Goal: Communication & Community: Answer question/provide support

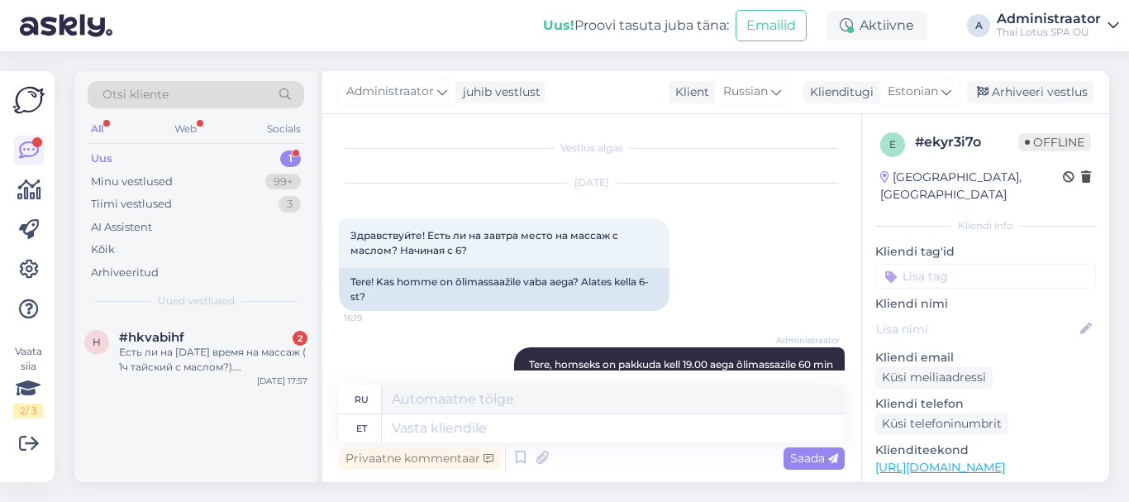
scroll to position [613, 0]
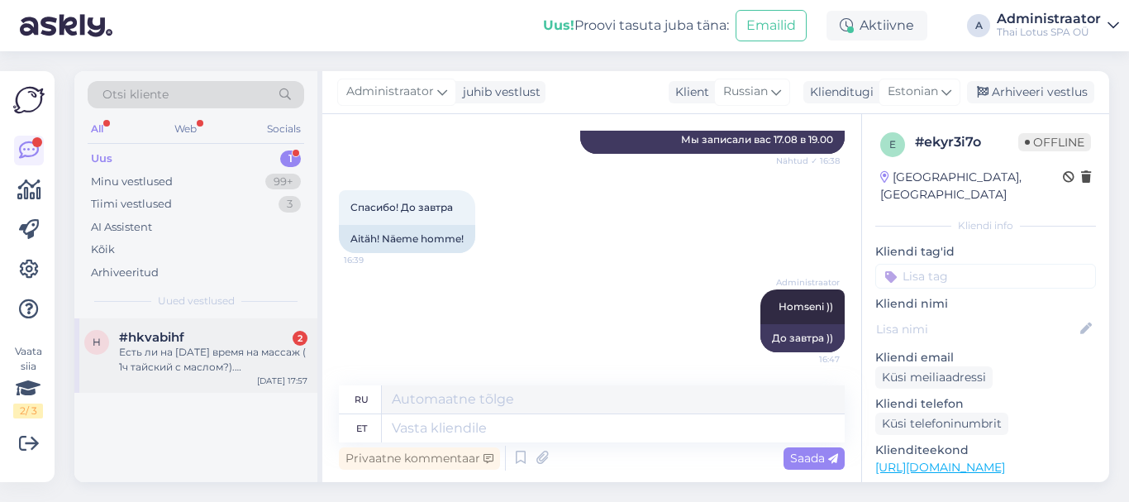
click at [297, 343] on div "2" at bounding box center [300, 338] width 15 height 15
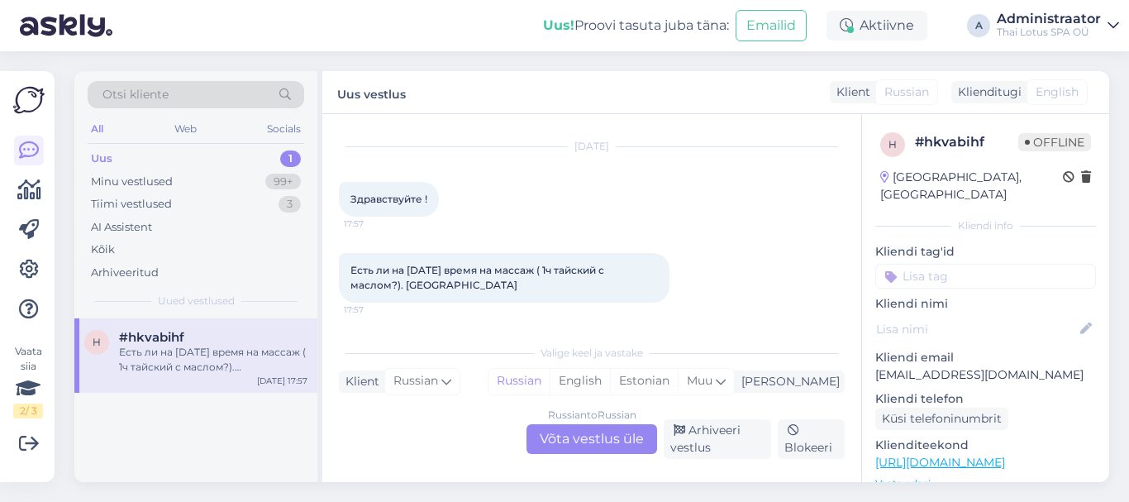
scroll to position [35, 0]
click at [580, 435] on div "Russian to Russian Võta vestlus üle" at bounding box center [591, 439] width 131 height 30
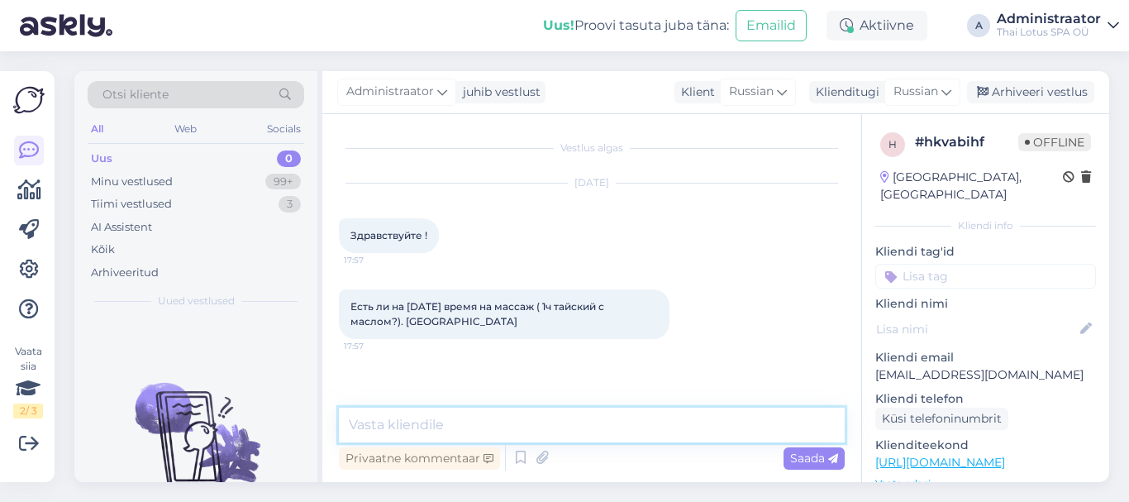
click at [441, 436] on textarea at bounding box center [592, 424] width 506 height 35
type textarea "Здравствуйте, на [DATE] нет к сожалению."
click at [802, 459] on span "Saada" at bounding box center [814, 457] width 48 height 15
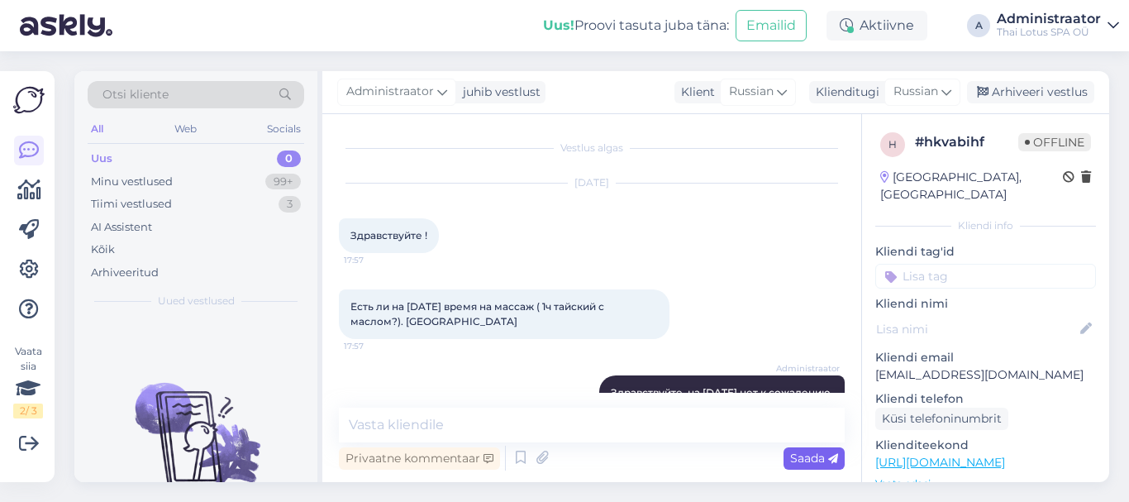
scroll to position [36, 0]
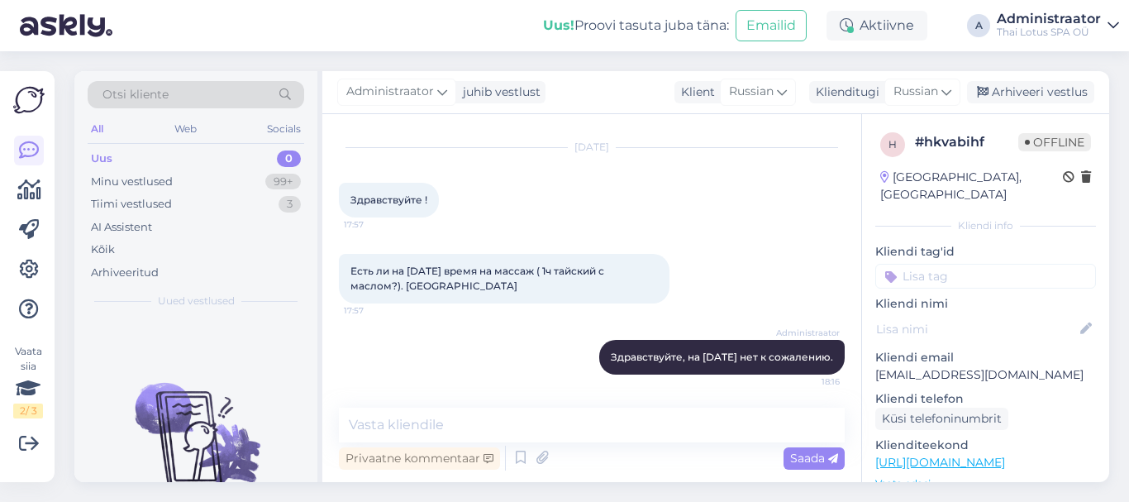
click at [284, 162] on div "0" at bounding box center [289, 158] width 24 height 17
click at [136, 179] on div "Minu vestlused" at bounding box center [132, 182] width 82 height 17
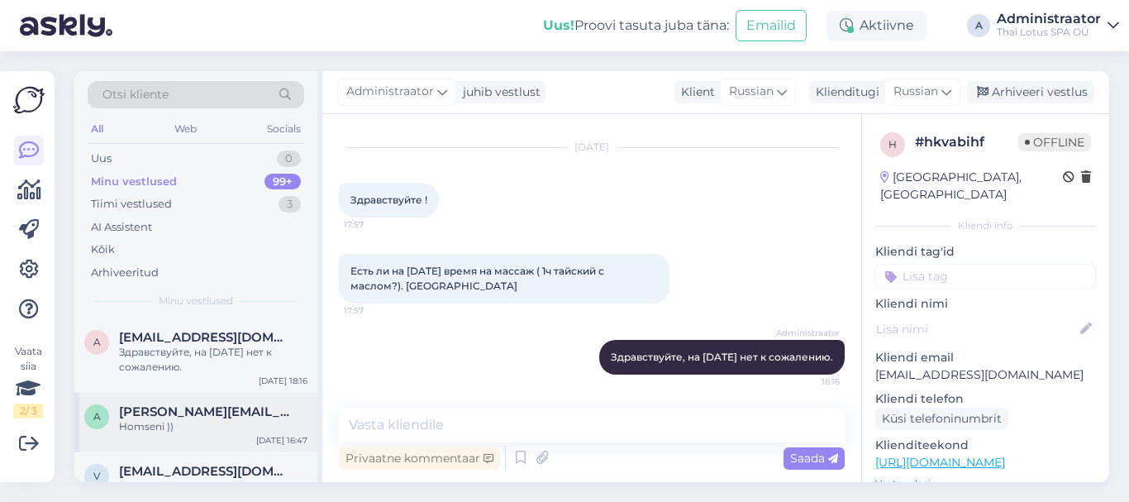
click at [209, 416] on span "[PERSON_NAME][EMAIL_ADDRESS][DOMAIN_NAME]" at bounding box center [205, 411] width 172 height 15
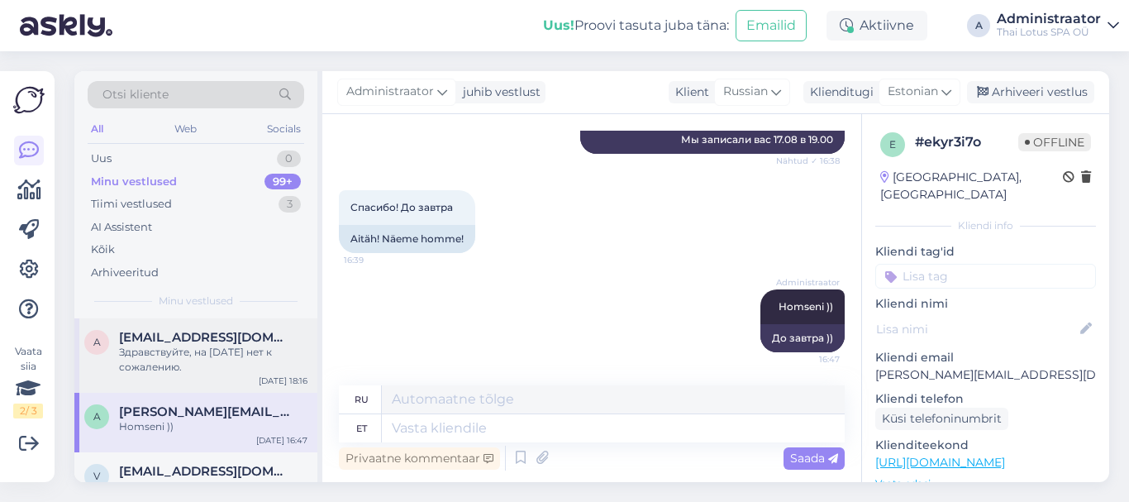
click at [180, 359] on div "Здравствуйте, на [DATE] нет к сожалению." at bounding box center [213, 360] width 188 height 30
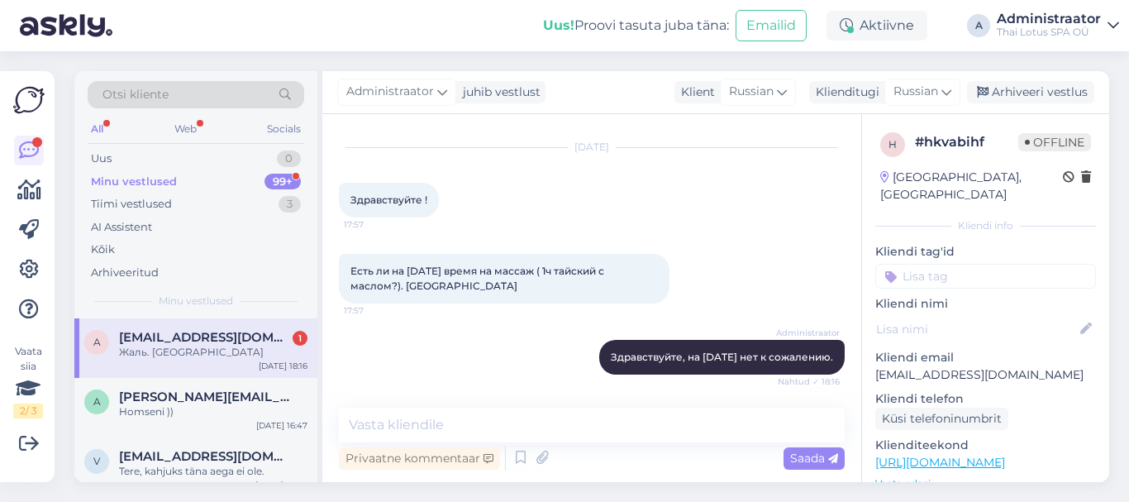
scroll to position [107, 0]
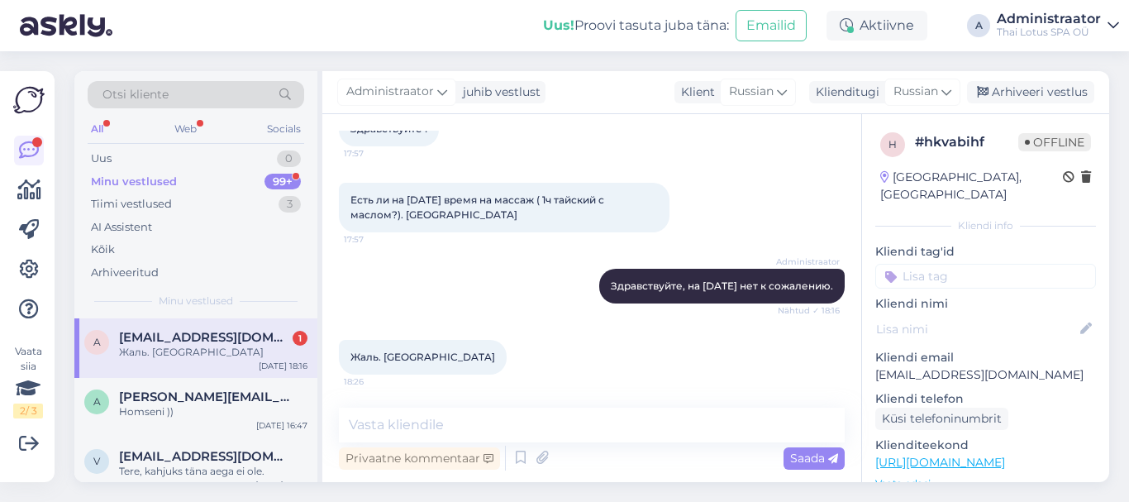
click at [250, 352] on div "Жаль. [GEOGRAPHIC_DATA]" at bounding box center [213, 352] width 188 height 15
click at [405, 353] on span "Жаль. [GEOGRAPHIC_DATA]" at bounding box center [422, 356] width 145 height 12
click at [160, 329] on div "a [EMAIL_ADDRESS][DOMAIN_NAME] Жаль. Спасибо [DATE] 18:16" at bounding box center [195, 347] width 243 height 59
